Goal: Task Accomplishment & Management: Complete application form

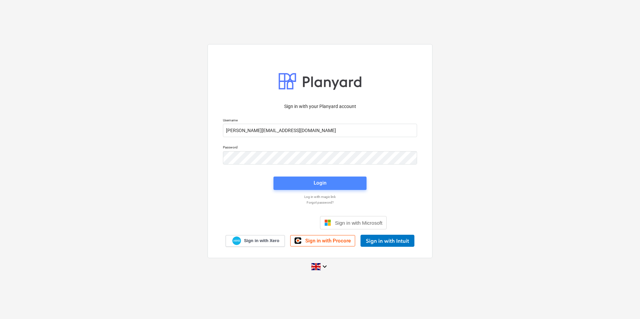
click at [335, 184] on span "Login" at bounding box center [319, 183] width 77 height 9
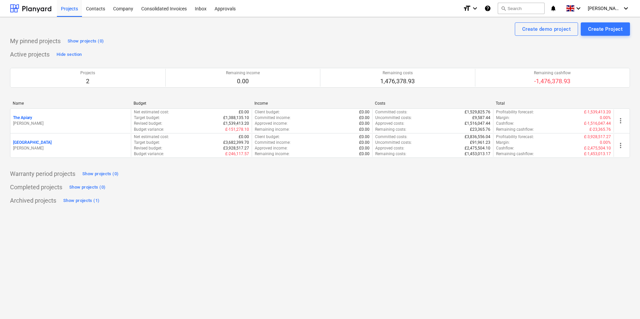
click at [88, 141] on div "[GEOGRAPHIC_DATA]" at bounding box center [70, 143] width 115 height 6
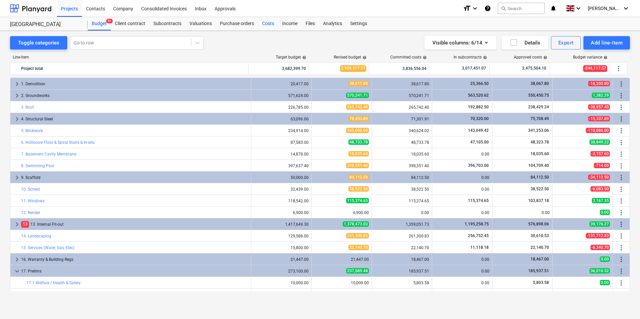
click at [271, 22] on div "Costs" at bounding box center [268, 23] width 20 height 13
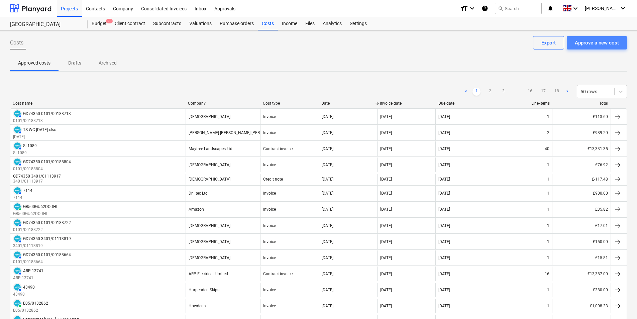
click at [596, 42] on div "Approve a new cost" at bounding box center [597, 42] width 44 height 9
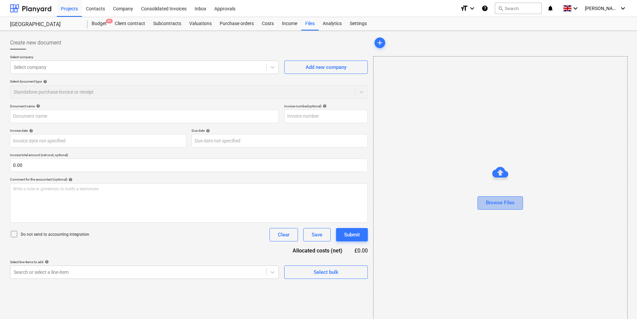
click at [492, 200] on div "Browse Files" at bounding box center [500, 202] width 29 height 9
click at [503, 199] on div "Browse Files" at bounding box center [500, 202] width 29 height 9
type input "Proper Copper.pdf"
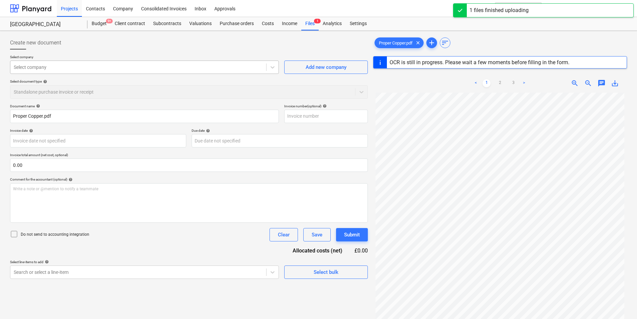
click at [79, 65] on div at bounding box center [138, 67] width 249 height 7
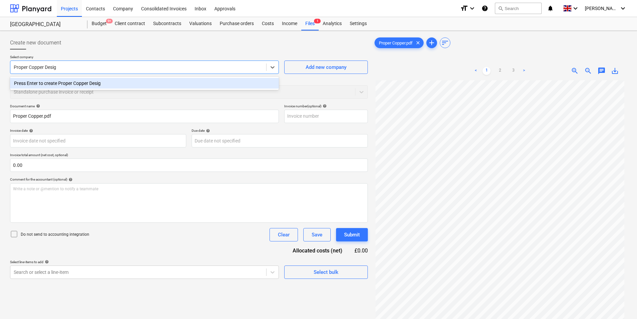
type input "Proper Copper Design"
click at [98, 81] on div "Press Enter to create Proper Copper Design" at bounding box center [144, 83] width 269 height 11
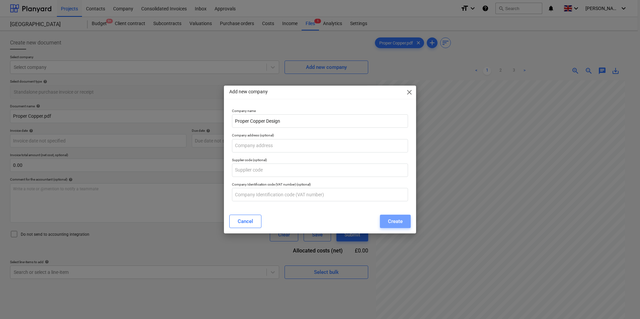
click at [402, 222] on button "Create" at bounding box center [395, 221] width 31 height 13
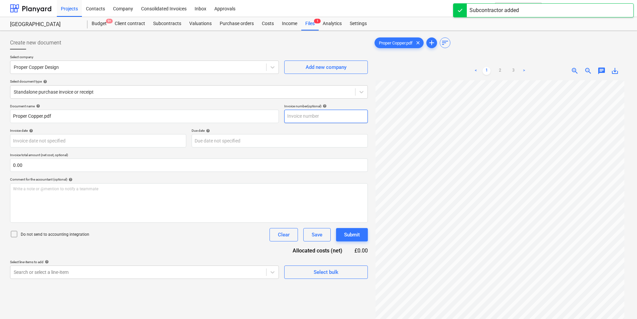
click at [312, 116] on input "text" at bounding box center [326, 116] width 84 height 13
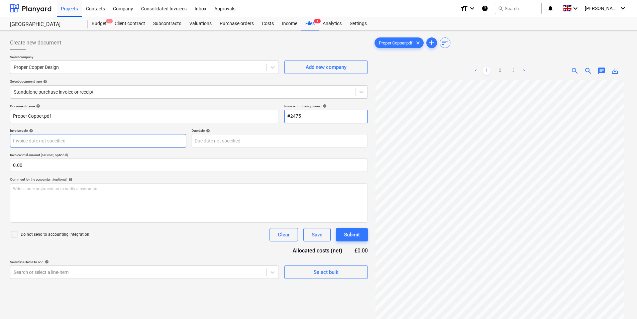
type input "#2475"
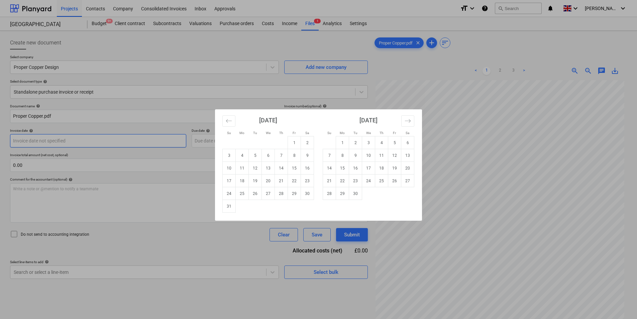
click at [78, 143] on body "Projects Contacts Company Consolidated Invoices Inbox Approvals format_size key…" at bounding box center [318, 159] width 637 height 319
click at [257, 198] on td "26" at bounding box center [255, 193] width 13 height 13
type input "[DATE]"
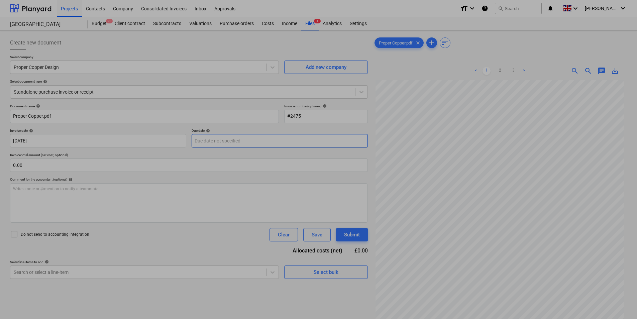
click at [222, 140] on body "Projects Contacts Company Consolidated Invoices Inbox Approvals format_size key…" at bounding box center [318, 159] width 637 height 319
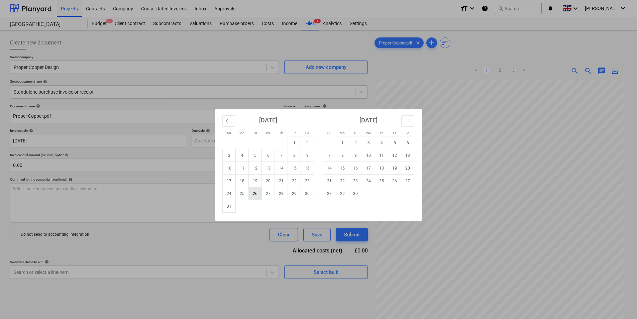
click at [257, 196] on td "26" at bounding box center [255, 193] width 13 height 13
type input "[DATE]"
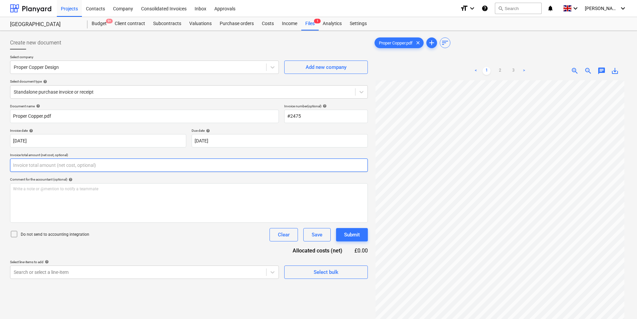
click at [54, 165] on input "text" at bounding box center [189, 165] width 358 height 13
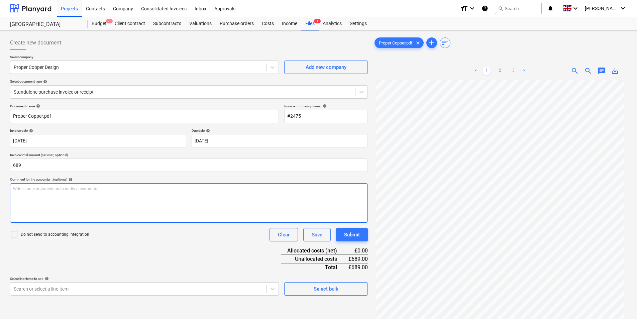
type input "689.00"
drag, startPoint x: 107, startPoint y: 199, endPoint x: 108, endPoint y: 195, distance: 4.5
click at [108, 197] on div "Write a note or @mention to notify a teammate [PERSON_NAME]" at bounding box center [189, 202] width 358 height 39
click at [16, 187] on span "Gog shower" at bounding box center [23, 189] width 21 height 5
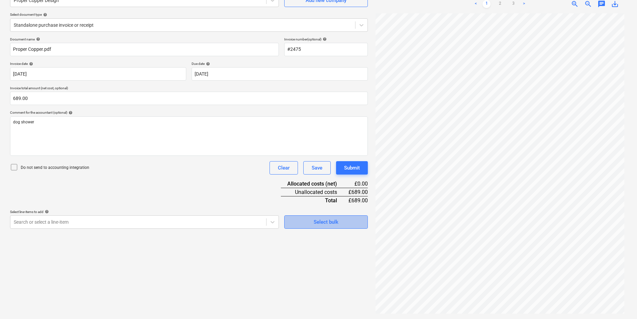
click at [323, 219] on div "Select bulk" at bounding box center [326, 222] width 25 height 9
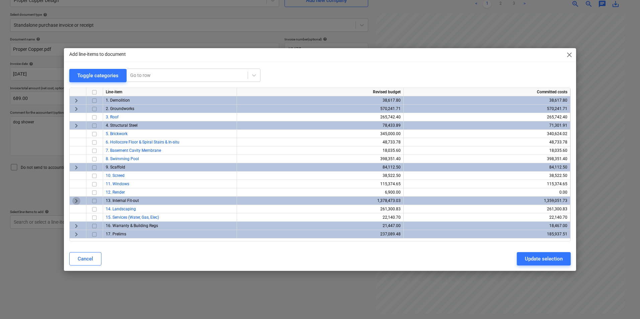
click at [76, 199] on span "keyboard_arrow_right" at bounding box center [76, 201] width 8 height 8
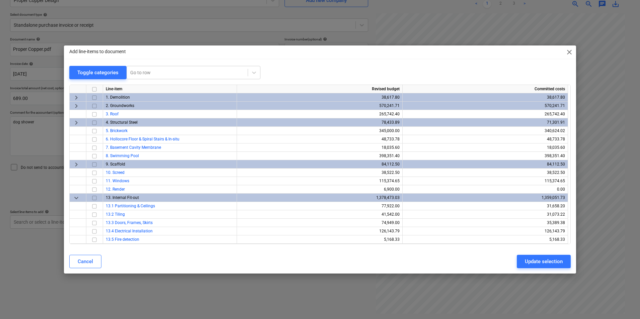
scroll to position [156, 0]
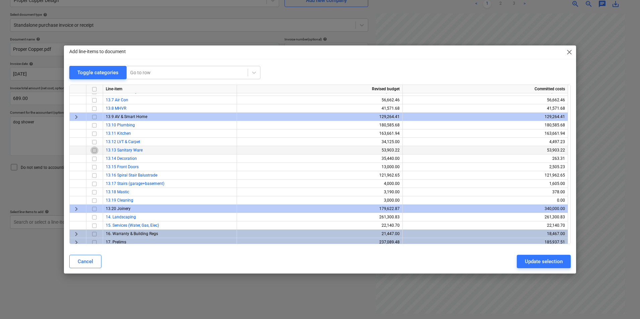
click at [95, 151] on input "checkbox" at bounding box center [94, 151] width 8 height 8
click at [545, 258] on div "Update selection" at bounding box center [544, 261] width 38 height 9
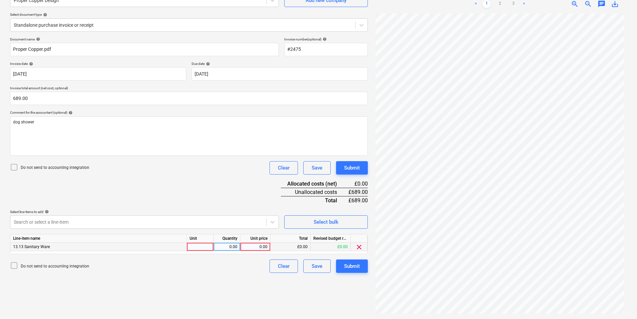
click at [201, 250] on div at bounding box center [200, 247] width 27 height 8
type input "ea"
type input "689"
click at [355, 267] on div "Submit" at bounding box center [352, 266] width 16 height 9
